Goal: Book appointment/travel/reservation

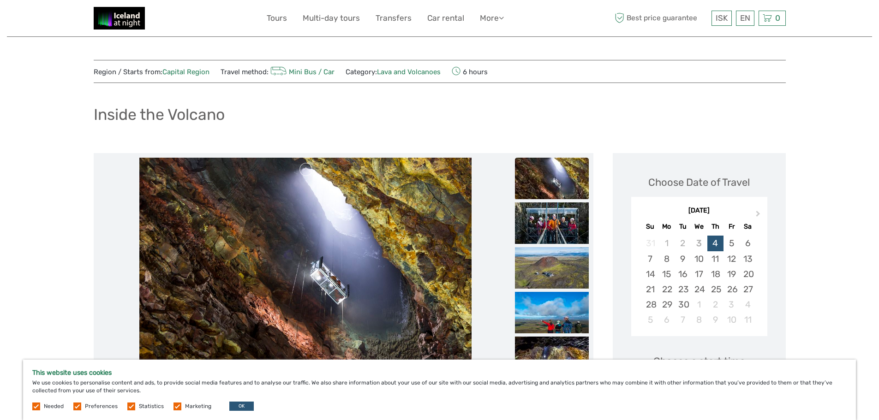
click at [758, 213] on span "Next Month" at bounding box center [758, 215] width 0 height 13
click at [754, 213] on div "[DATE]" at bounding box center [699, 211] width 136 height 10
click at [759, 213] on div "[DATE]" at bounding box center [699, 211] width 136 height 10
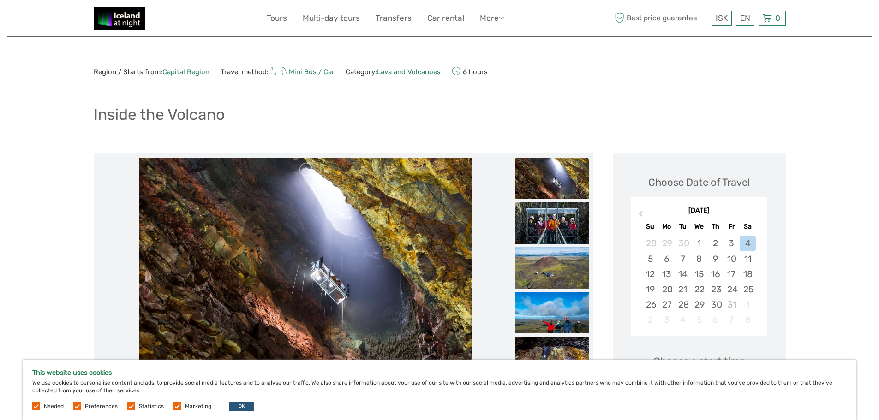
click at [753, 214] on div "[DATE]" at bounding box center [699, 211] width 136 height 10
click at [752, 214] on div "[DATE]" at bounding box center [699, 211] width 136 height 10
click at [739, 211] on div "[DATE]" at bounding box center [699, 211] width 136 height 10
click at [713, 285] on div "23" at bounding box center [715, 289] width 16 height 15
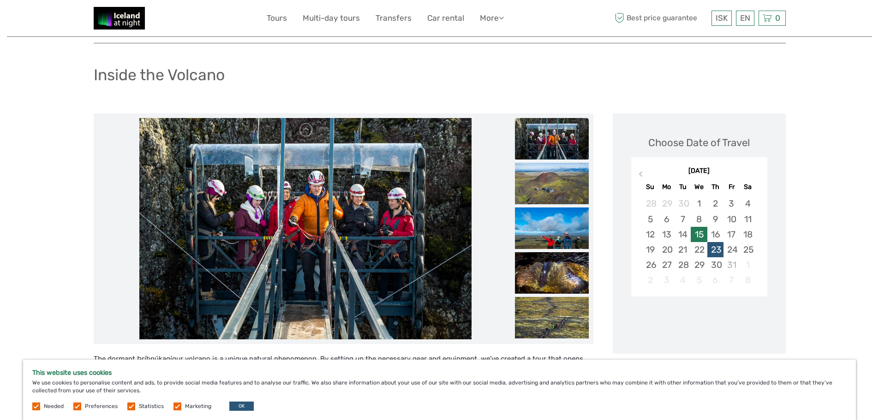
scroll to position [92, 0]
